Goal: Find specific page/section: Find specific page/section

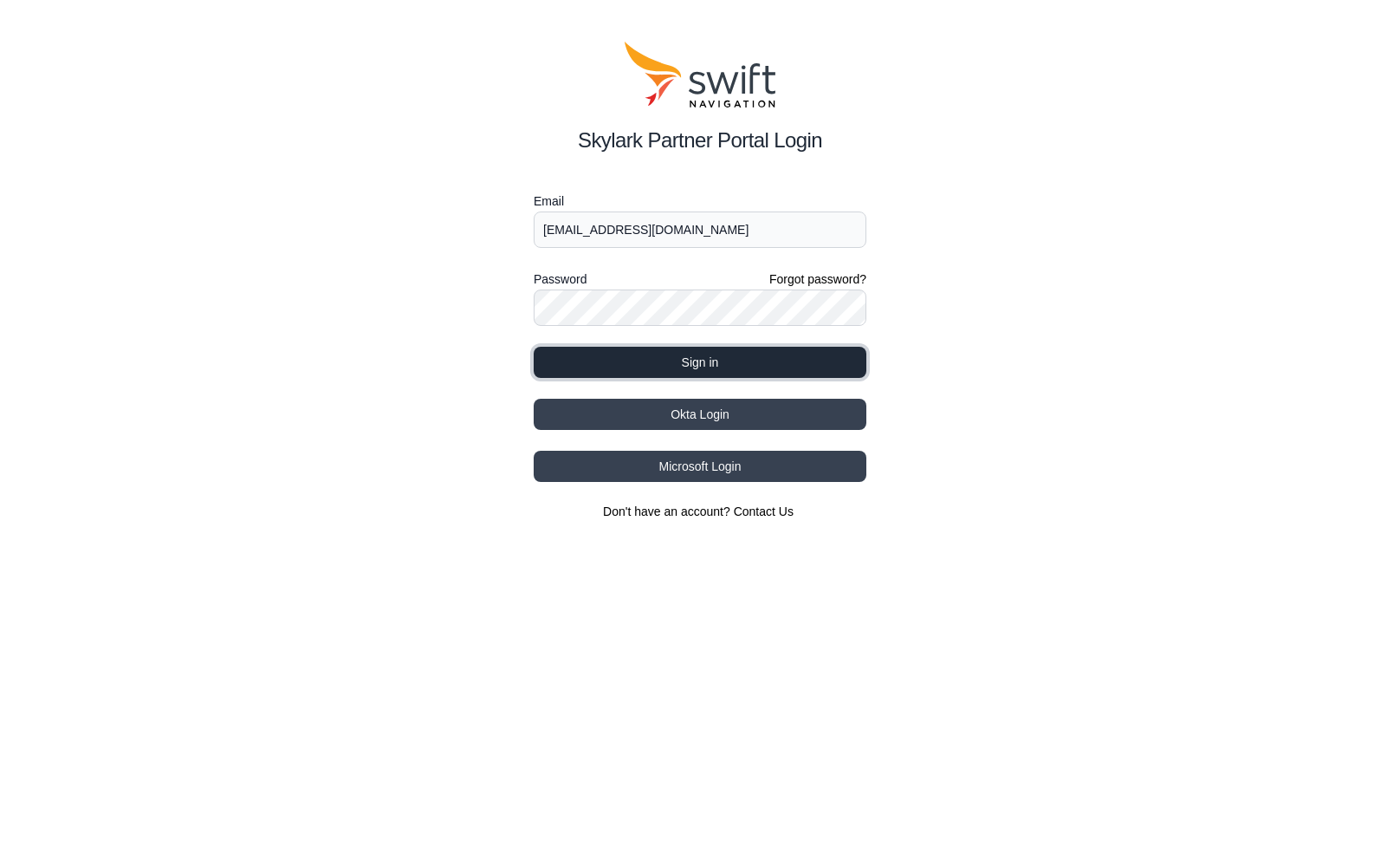
click at [628, 371] on button "Sign in" at bounding box center [699, 361] width 333 height 31
click at [632, 362] on button "Sign in" at bounding box center [699, 361] width 333 height 31
click at [676, 362] on button "Sign in" at bounding box center [699, 361] width 333 height 31
click at [388, 180] on div "Skylark Partner Portal Login Email joelp@intermtnsales.com Password Forgot pass…" at bounding box center [700, 280] width 1400 height 561
click at [723, 367] on button "Sign in" at bounding box center [699, 361] width 333 height 31
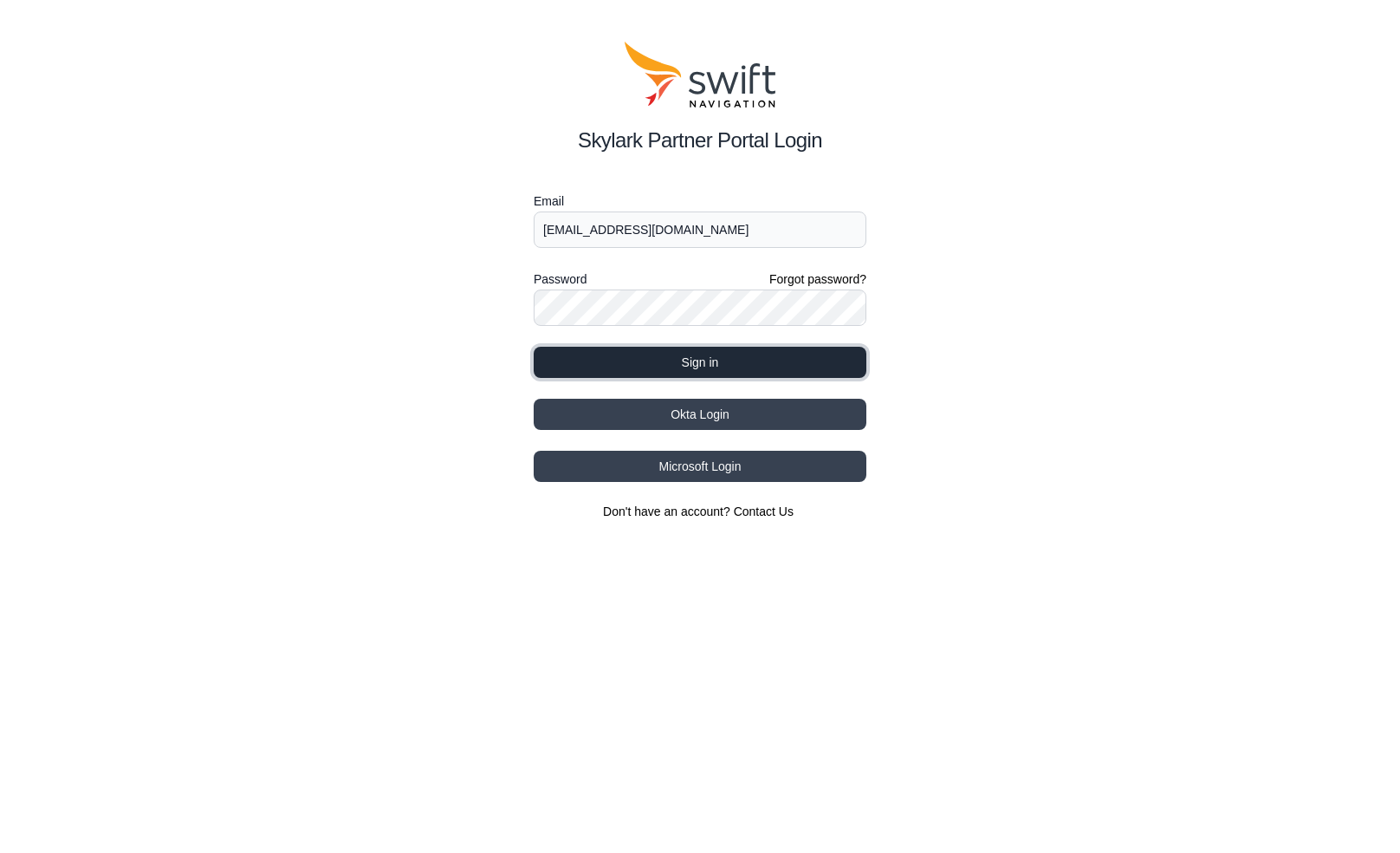
drag, startPoint x: 723, startPoint y: 362, endPoint x: 715, endPoint y: 352, distance: 12.8
click at [712, 367] on button "Sign in" at bounding box center [699, 361] width 333 height 31
drag, startPoint x: 710, startPoint y: 356, endPoint x: 700, endPoint y: 343, distance: 16.4
click at [702, 360] on button "Sign in" at bounding box center [699, 361] width 333 height 31
click at [700, 350] on form "Email joelp@intermtnsales.com Password Forgot password? Sign in" at bounding box center [699, 284] width 333 height 187
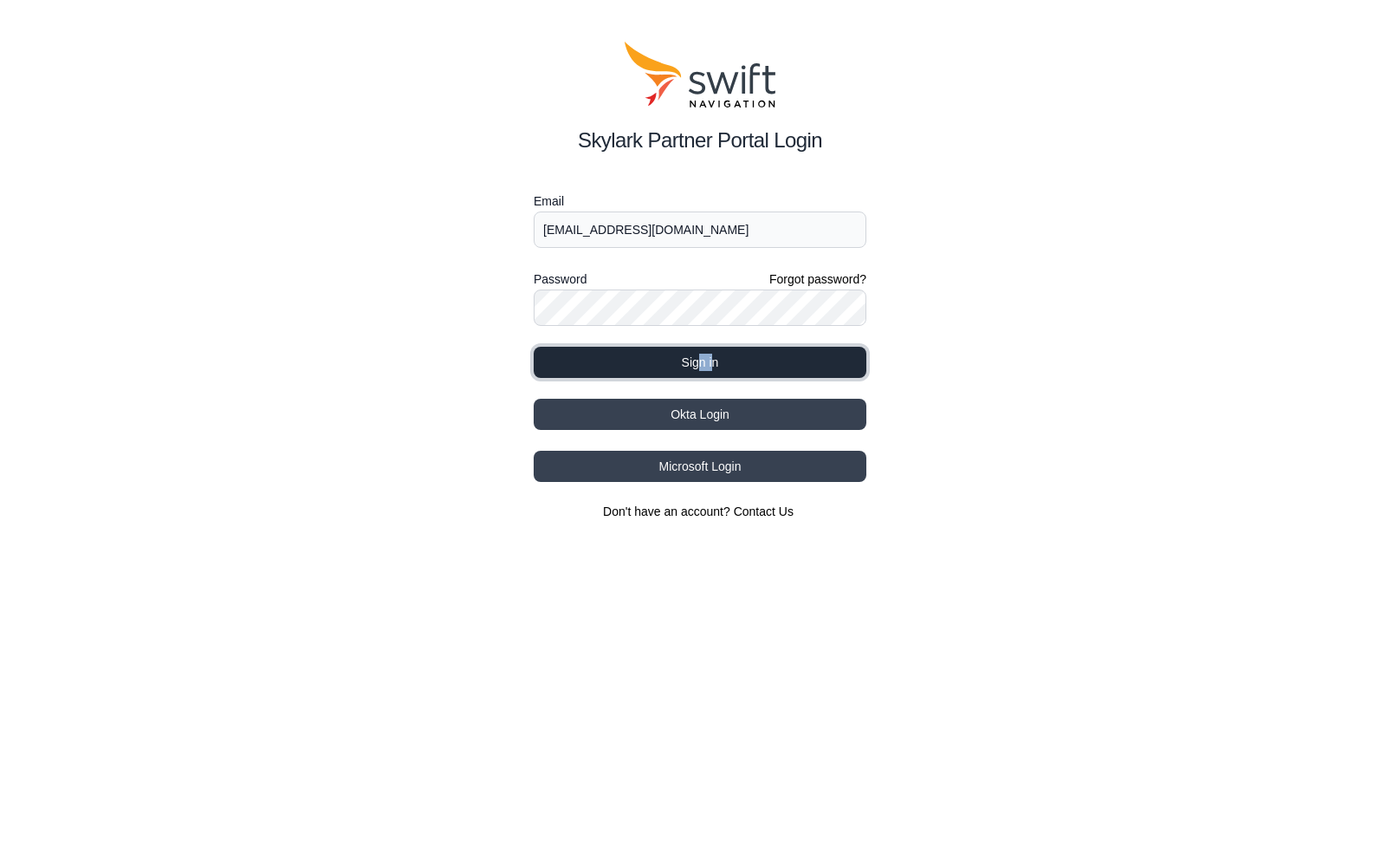
drag, startPoint x: 700, startPoint y: 350, endPoint x: 674, endPoint y: 347, distance: 26.2
click at [676, 363] on button "Sign in" at bounding box center [699, 361] width 333 height 31
drag, startPoint x: 686, startPoint y: 365, endPoint x: 676, endPoint y: 362, distance: 10.4
click at [686, 365] on button "Sign in" at bounding box center [699, 361] width 333 height 31
drag, startPoint x: 690, startPoint y: 226, endPoint x: 745, endPoint y: 163, distance: 83.6
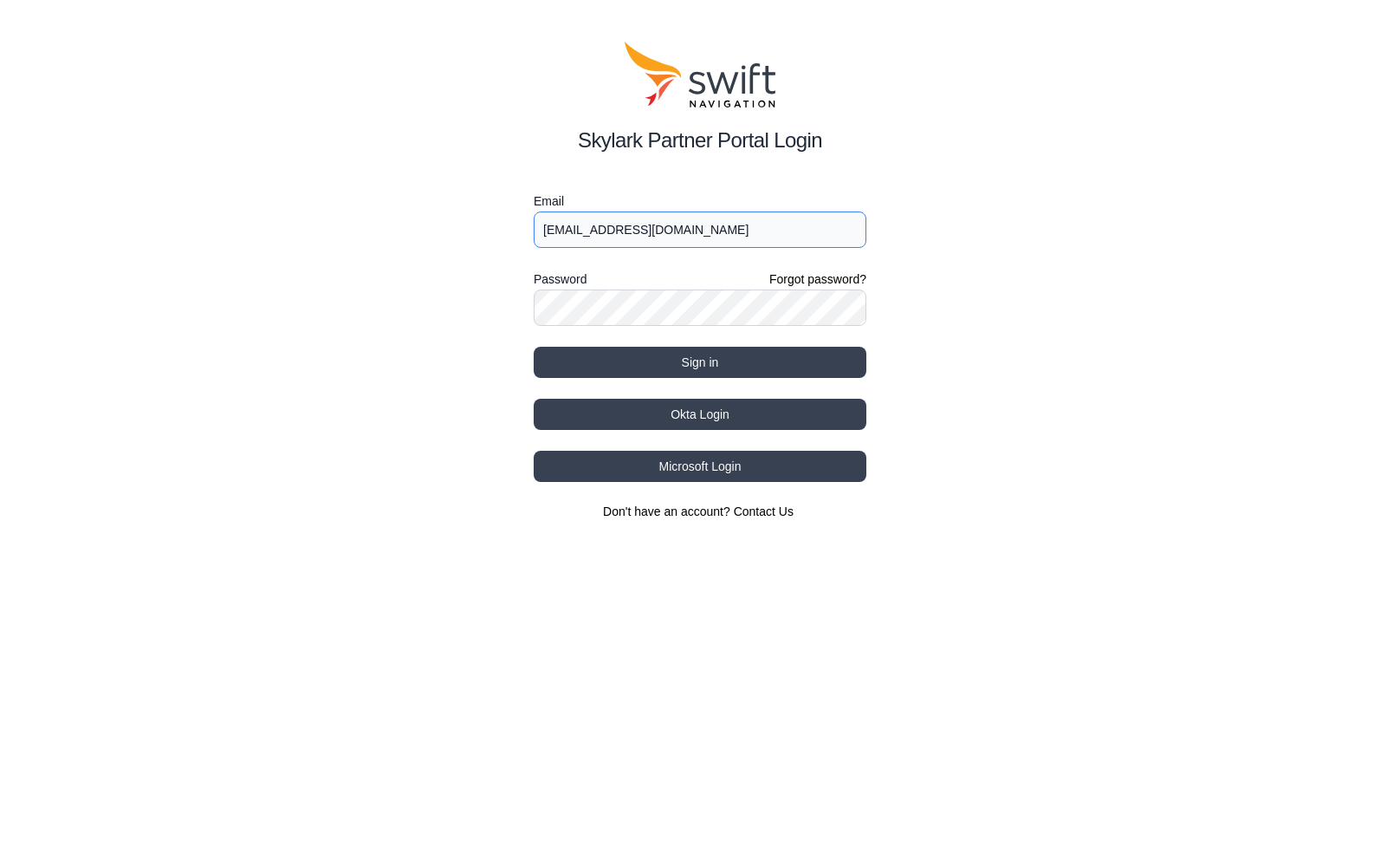
click at [690, 226] on input "[EMAIL_ADDRESS][DOMAIN_NAME]" at bounding box center [699, 229] width 333 height 37
type input "[EMAIL_ADDRESS][DOMAIN_NAME]"
drag, startPoint x: 1284, startPoint y: 128, endPoint x: 1109, endPoint y: 287, distance: 236.4
click at [1283, 130] on div "Skylark Partner Portal Login Email joelp@intermtnsales.com Password Forgot pass…" at bounding box center [700, 280] width 1400 height 561
click at [716, 355] on button "Sign in" at bounding box center [699, 361] width 333 height 31
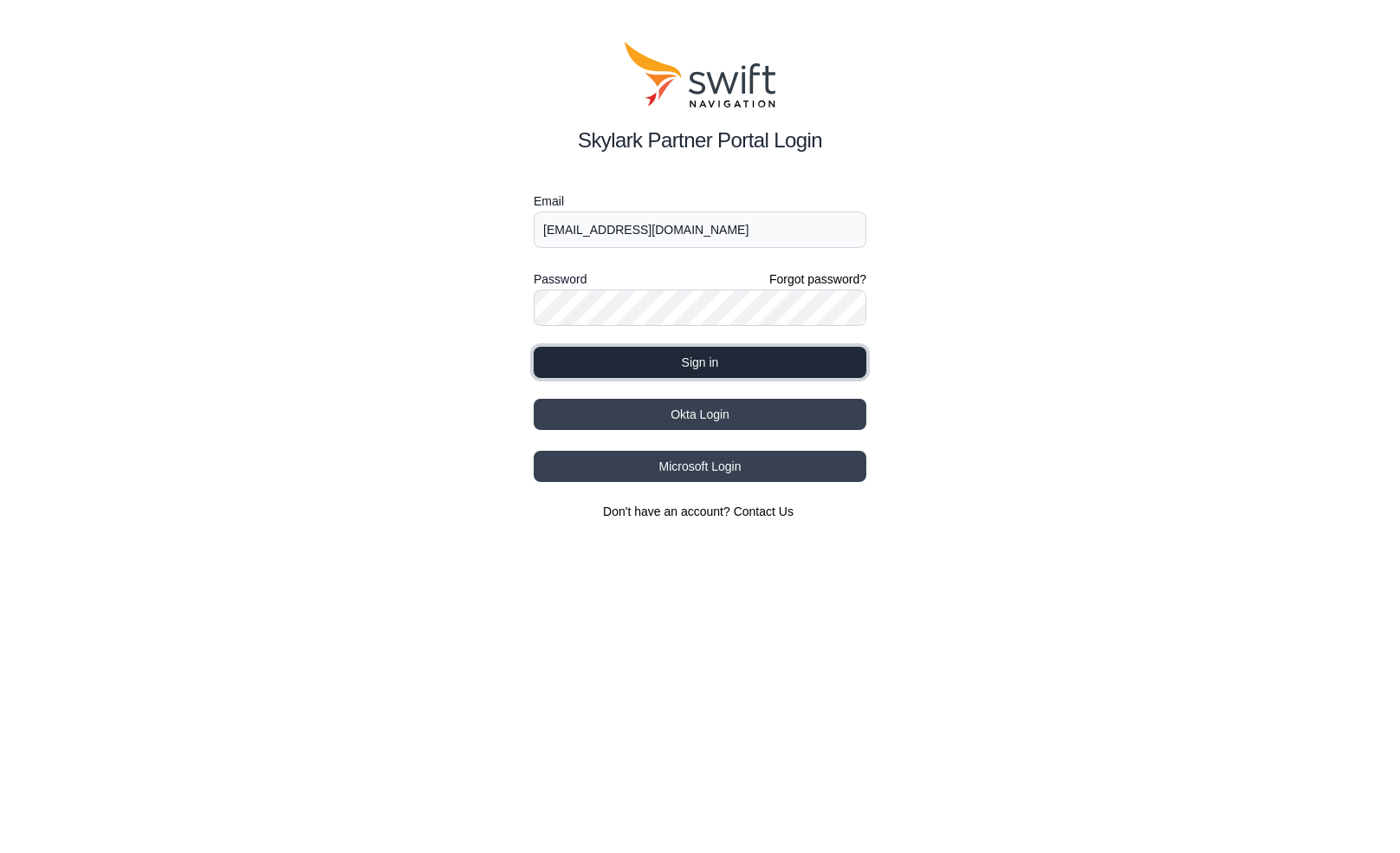
click at [706, 356] on button "Sign in" at bounding box center [699, 361] width 333 height 31
drag, startPoint x: 703, startPoint y: 356, endPoint x: 676, endPoint y: 348, distance: 28.2
click at [688, 356] on button "Sign in" at bounding box center [699, 361] width 333 height 31
click at [674, 348] on button "Sign in" at bounding box center [699, 361] width 333 height 31
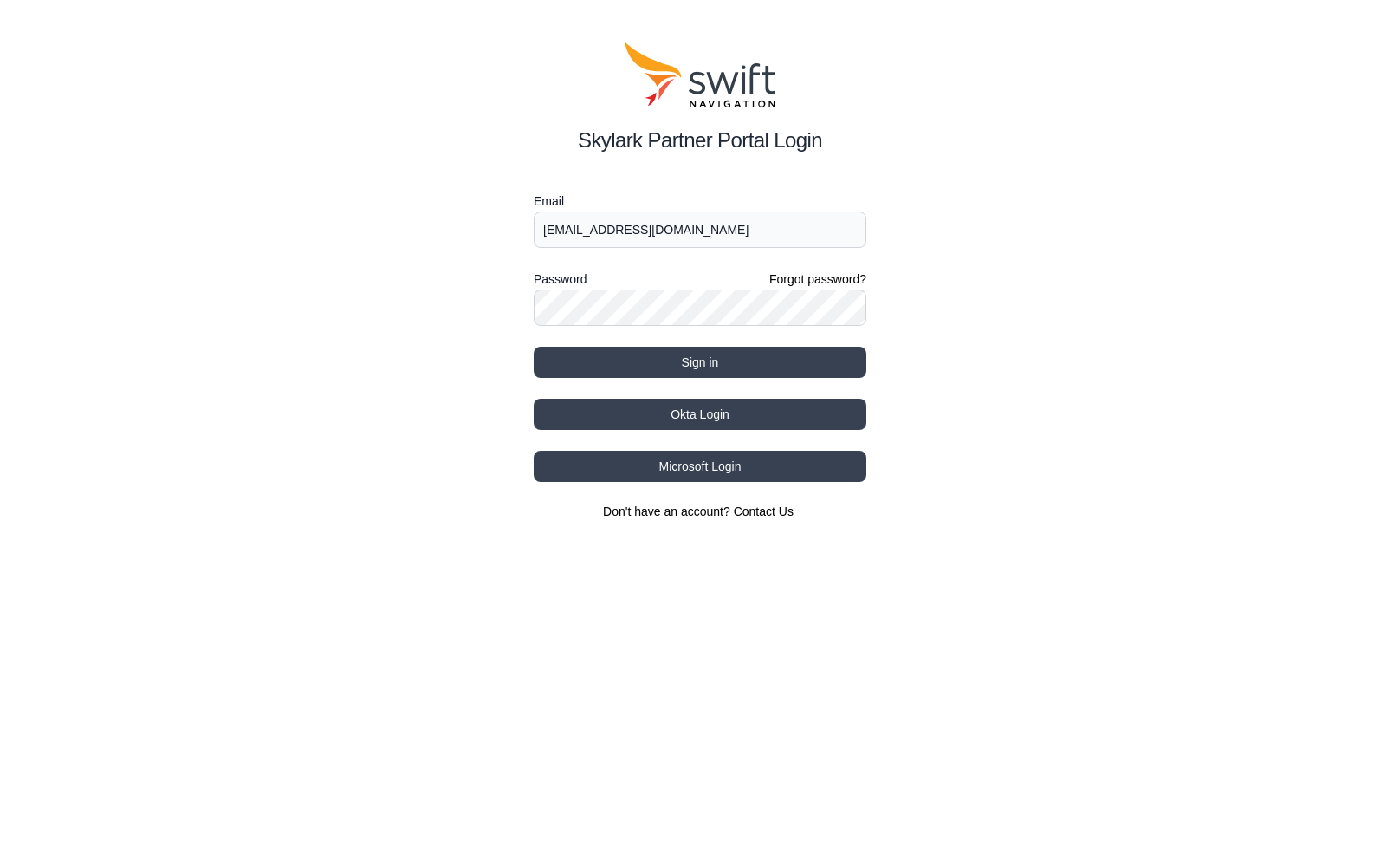
drag, startPoint x: 621, startPoint y: 90, endPoint x: 400, endPoint y: 2, distance: 237.9
click at [616, 87] on div at bounding box center [699, 74] width 333 height 66
drag, startPoint x: 119, startPoint y: 480, endPoint x: 135, endPoint y: 434, distance: 48.7
click at [123, 469] on div "Skylark Partner Portal Login Email joelp@intermtnsales.com Password Forgot pass…" at bounding box center [700, 280] width 1400 height 561
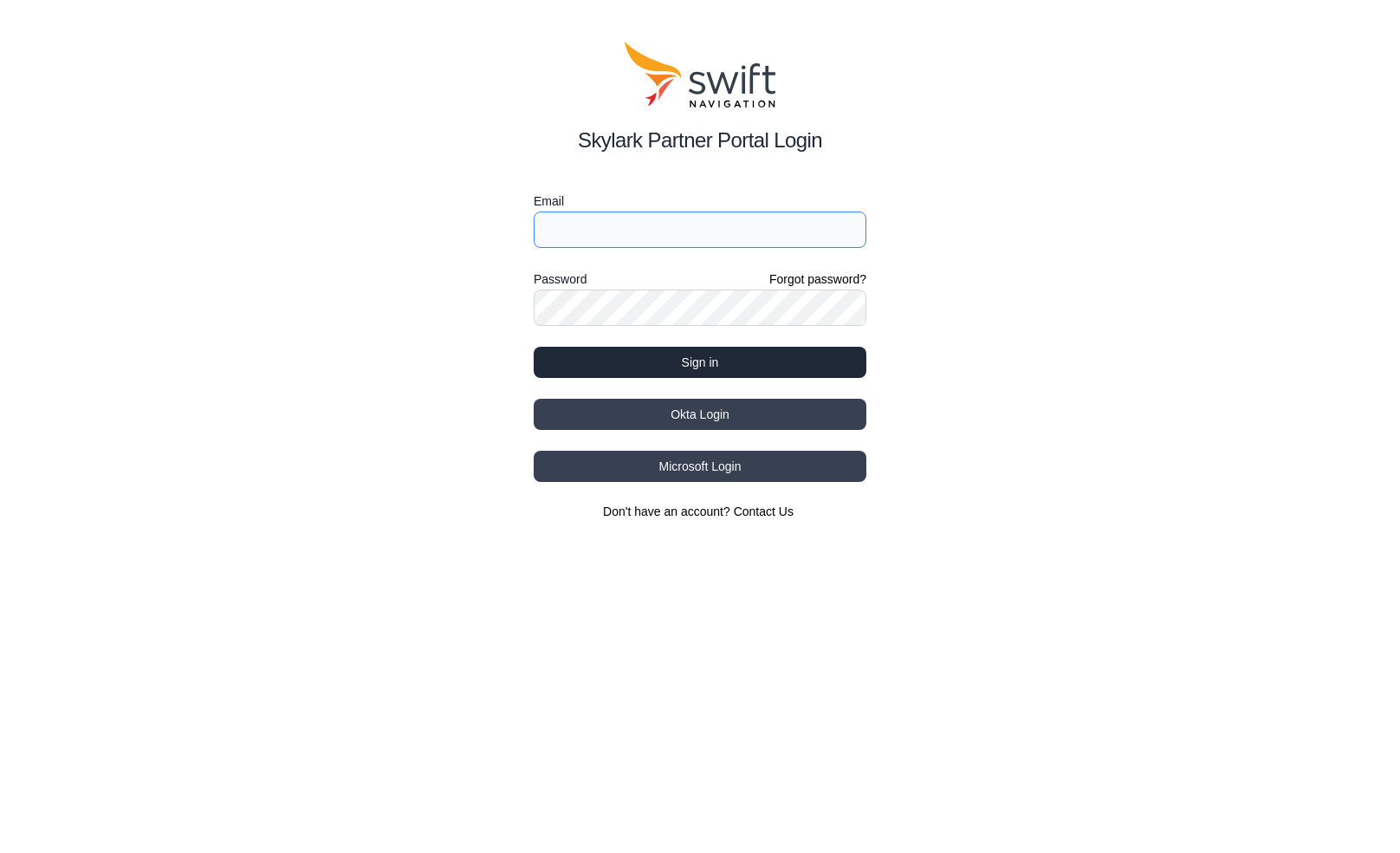
type input "[EMAIL_ADDRESS][DOMAIN_NAME]"
click at [660, 359] on button "Sign in" at bounding box center [699, 361] width 333 height 31
click at [659, 358] on button "Sign in" at bounding box center [699, 361] width 333 height 31
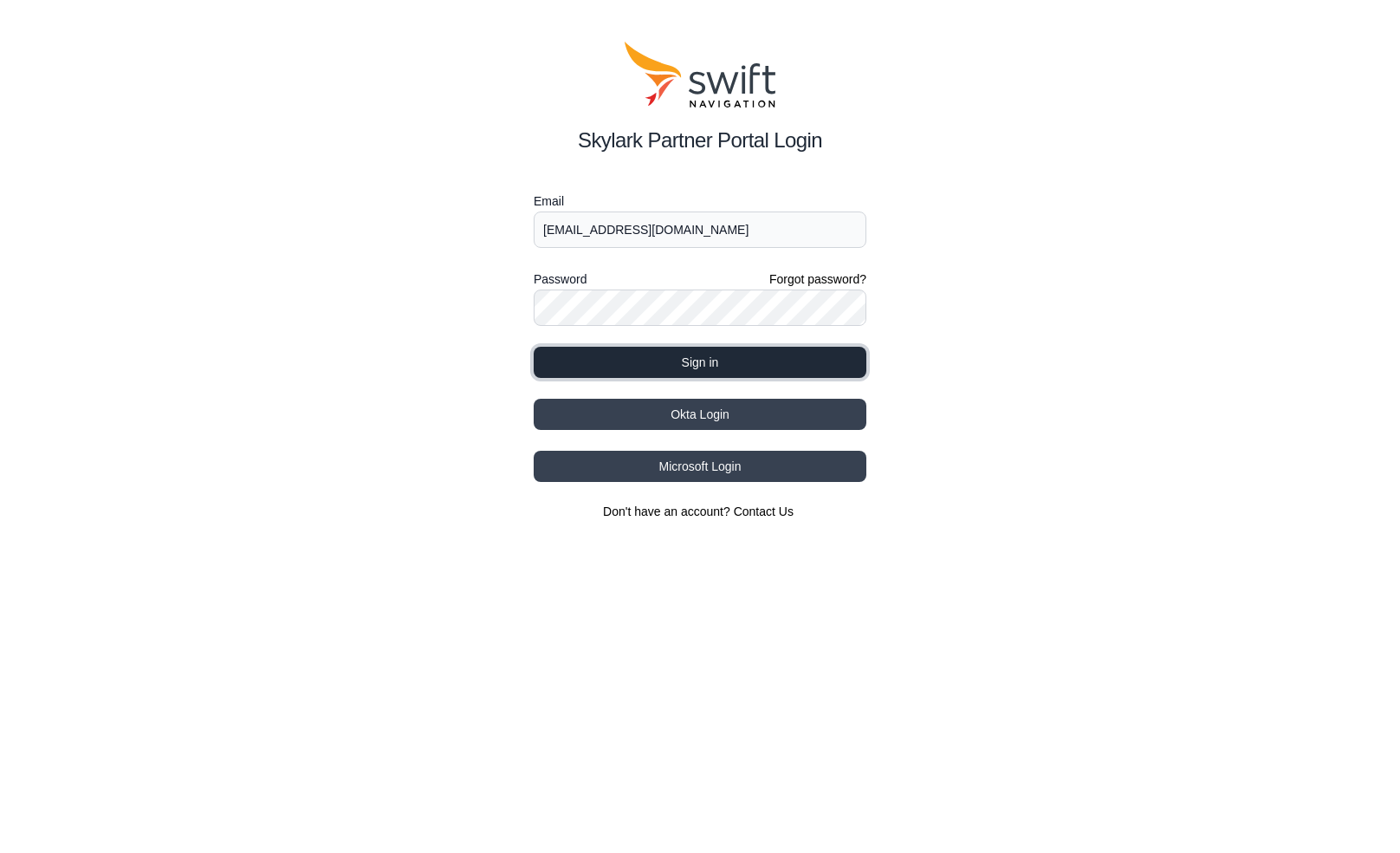
click at [659, 359] on button "Sign in" at bounding box center [699, 361] width 333 height 31
click at [658, 359] on button "Sign in" at bounding box center [699, 361] width 333 height 31
click at [646, 354] on button "Sign in" at bounding box center [699, 361] width 333 height 31
click at [644, 354] on button "Sign in" at bounding box center [699, 361] width 333 height 31
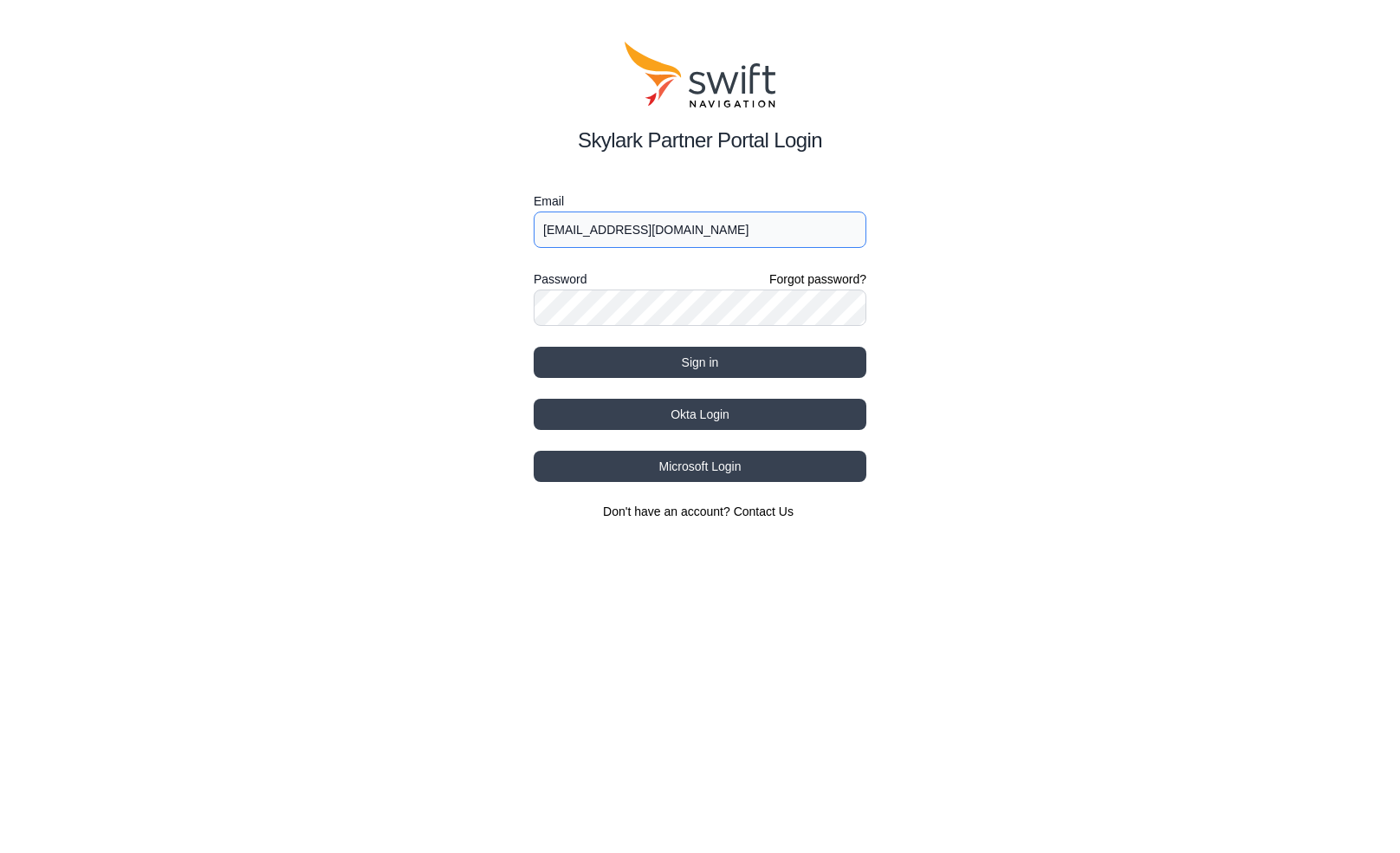
click at [632, 236] on input "[EMAIL_ADDRESS][DOMAIN_NAME]" at bounding box center [699, 229] width 333 height 37
drag, startPoint x: 458, startPoint y: 305, endPoint x: 489, endPoint y: 293, distance: 33.2
click at [452, 309] on div "Skylark Partner Portal Login Email joelp@intermtnsales.com Password Forgot pass…" at bounding box center [700, 280] width 1400 height 561
click at [603, 289] on div "Password Forgot password?" at bounding box center [699, 296] width 333 height 57
drag, startPoint x: 602, startPoint y: 288, endPoint x: 403, endPoint y: 317, distance: 201.1
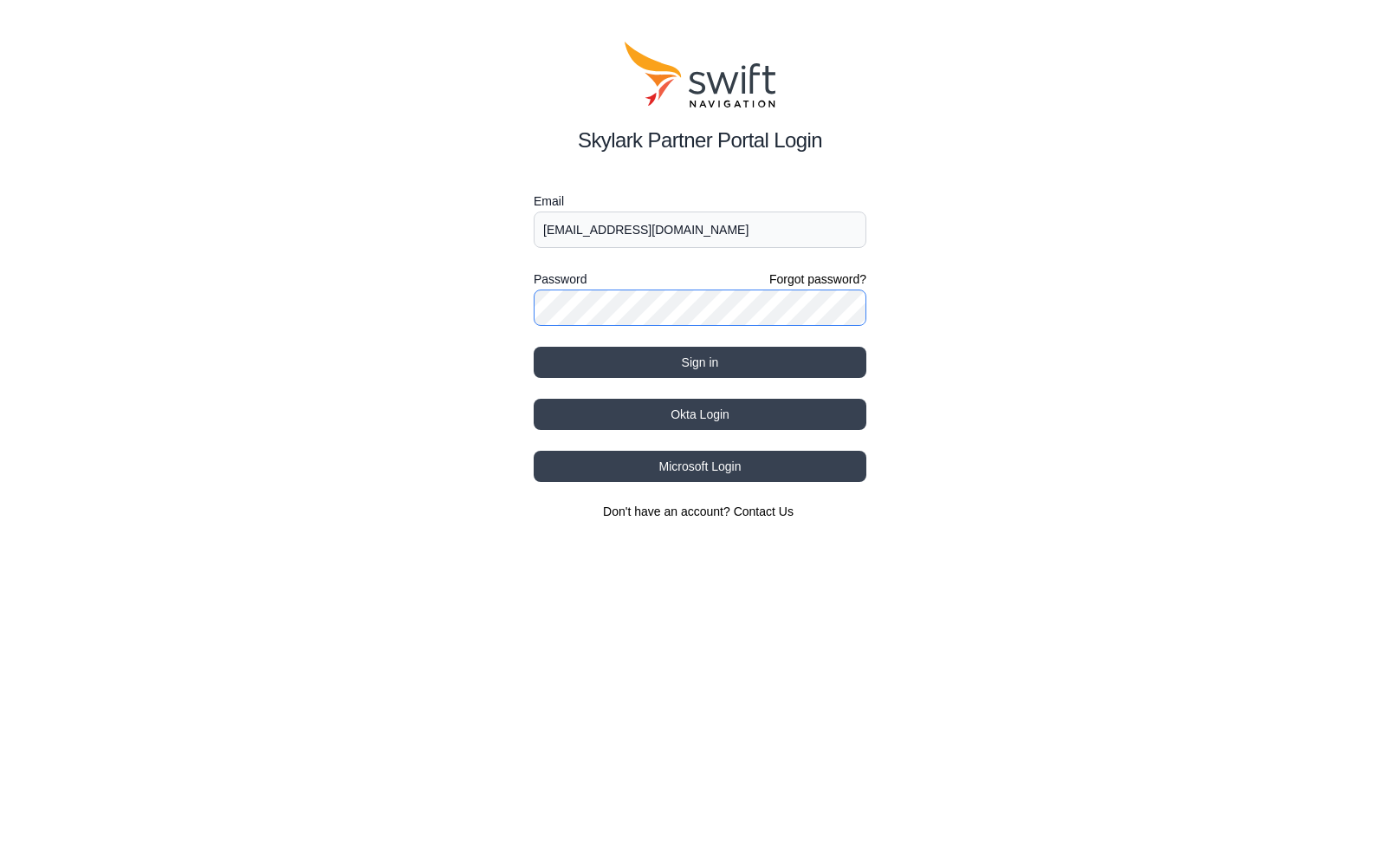
click at [393, 323] on div "Skylark Partner Portal Login Email joelp@intermtnsales.com Password Forgot pass…" at bounding box center [700, 280] width 1400 height 561
click at [480, 309] on div "Skylark Partner Portal Login Email joelp@intermtnsales.com Password Forgot pass…" at bounding box center [700, 280] width 1400 height 561
click at [732, 277] on div "Password Forgot password?" at bounding box center [699, 278] width 333 height 21
click at [642, 255] on form "Email joelp@intermtnsales.com Password Forgot password? Sign in" at bounding box center [699, 284] width 333 height 187
drag, startPoint x: 393, startPoint y: 7, endPoint x: 384, endPoint y: 10, distance: 9.5
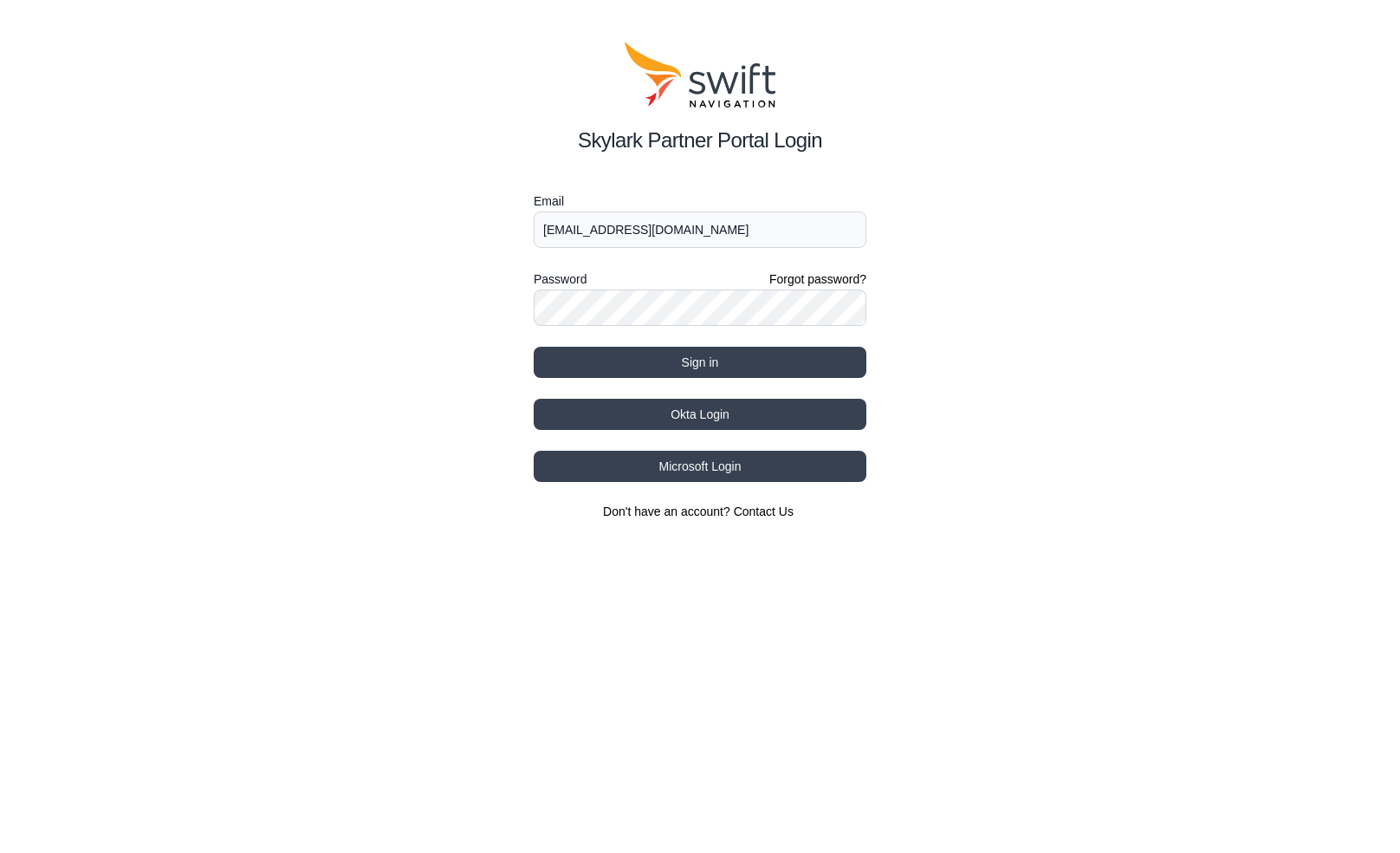
click at [391, 10] on div "Skylark Partner Portal Login Email joelp@intermtnsales.com Password Forgot pass…" at bounding box center [700, 280] width 1400 height 561
type input "[EMAIL_ADDRESS][DOMAIN_NAME]"
click at [598, 221] on input "[EMAIL_ADDRESS][DOMAIN_NAME]" at bounding box center [699, 229] width 333 height 37
click at [554, 366] on button "Sign in" at bounding box center [699, 361] width 333 height 31
click at [604, 355] on button "Sign in" at bounding box center [699, 361] width 333 height 31
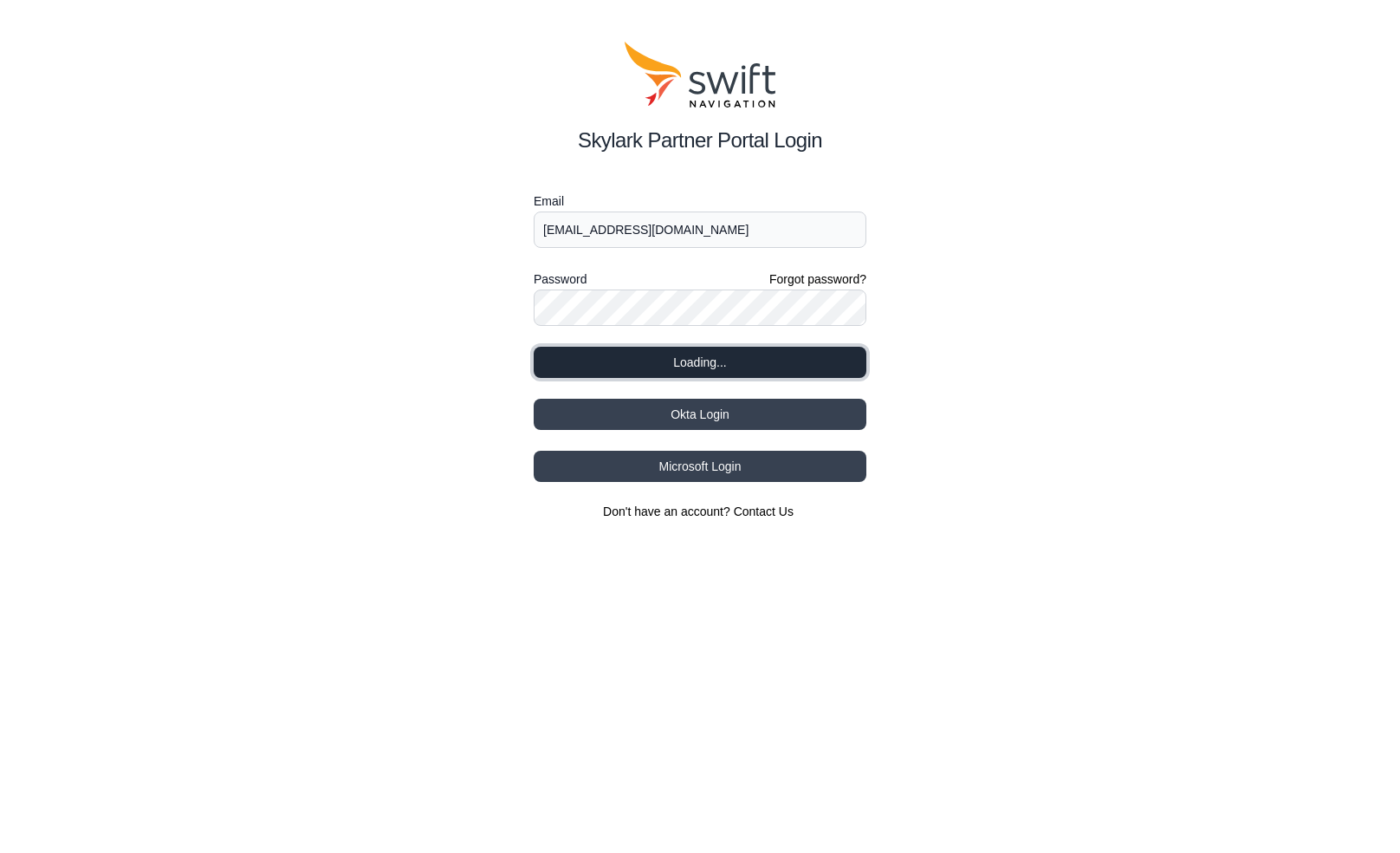
click at [605, 355] on button "Loading..." at bounding box center [699, 361] width 333 height 31
select select
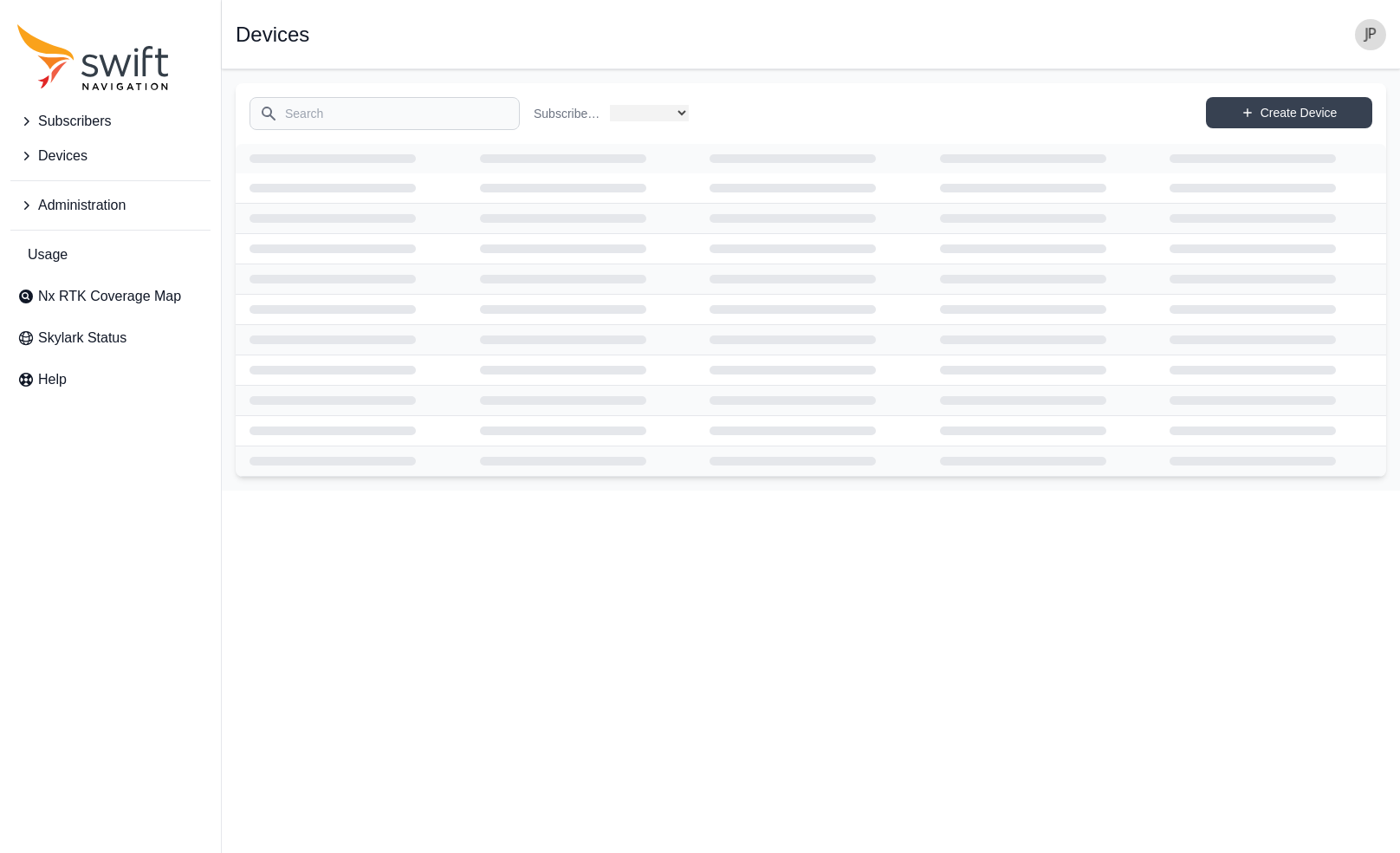
click at [606, 349] on td at bounding box center [581, 340] width 230 height 31
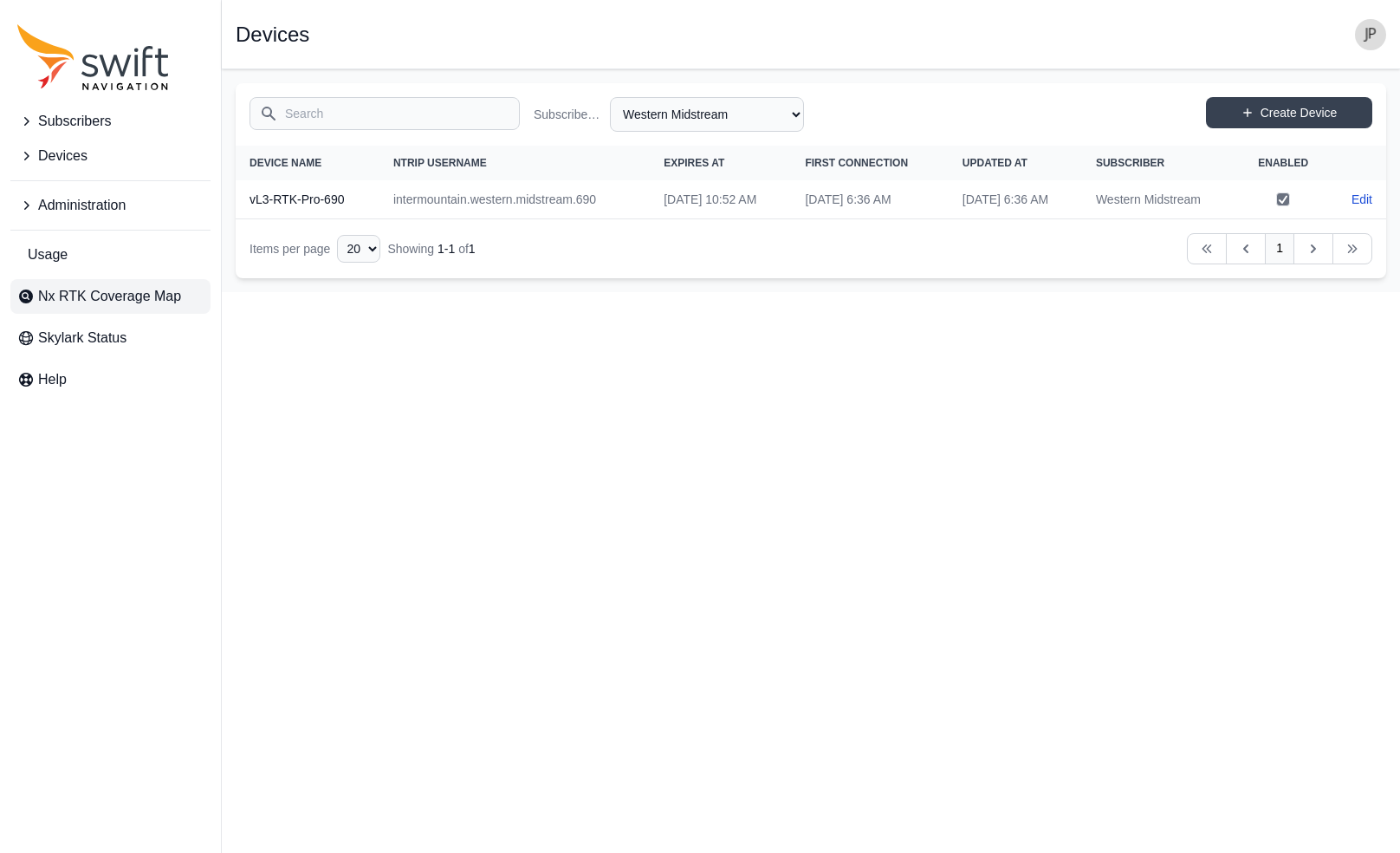
click at [61, 300] on span "Nx RTK Coverage Map" at bounding box center [109, 296] width 143 height 21
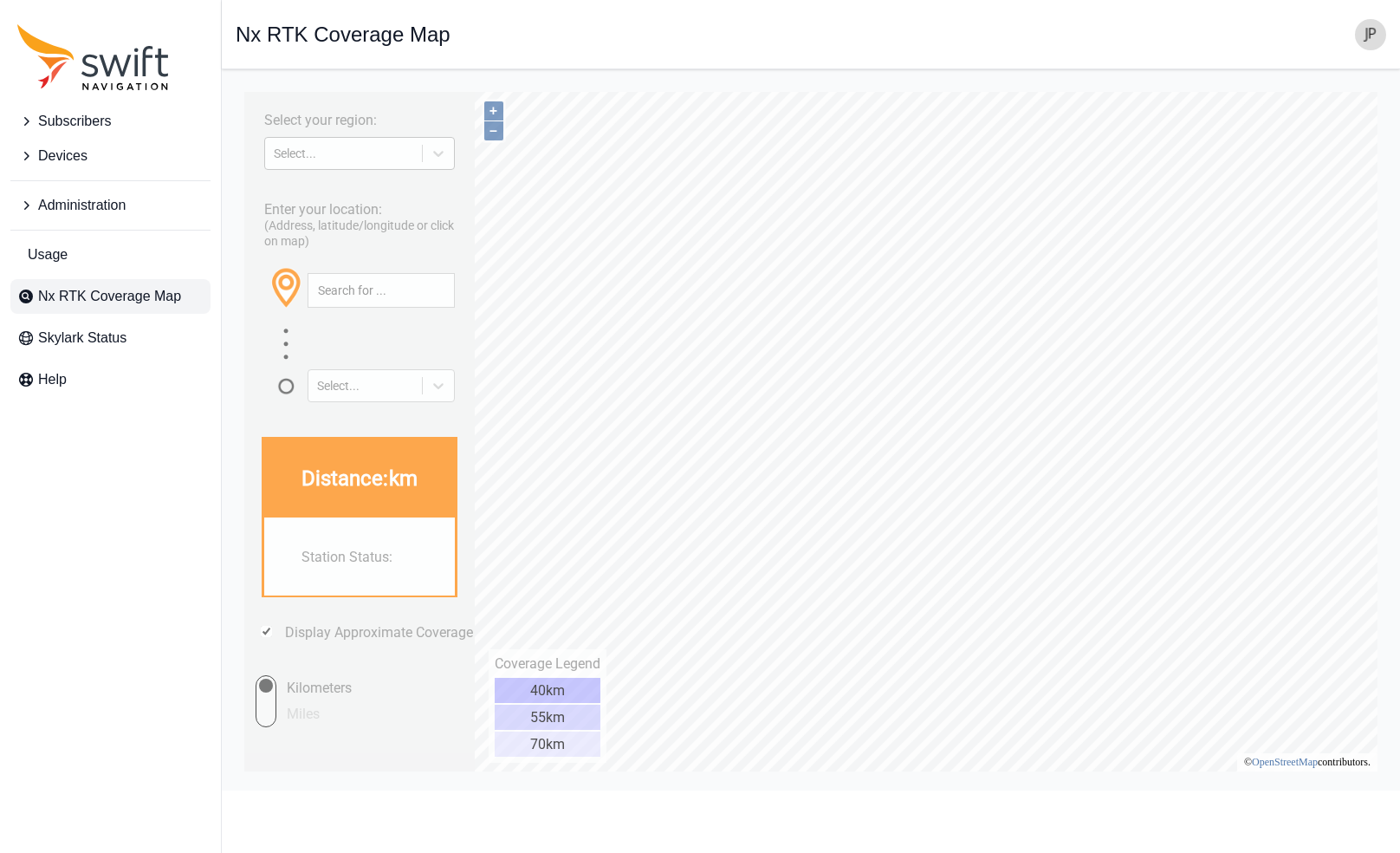
click at [305, 150] on div "Select..." at bounding box center [344, 153] width 139 height 14
click at [316, 226] on div "[GEOGRAPHIC_DATA]" at bounding box center [359, 221] width 193 height 28
